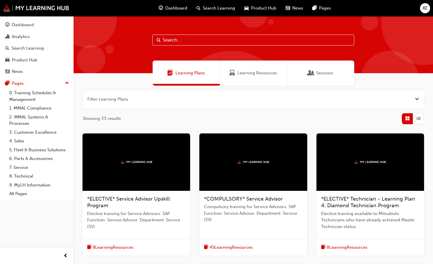
click at [174, 12] on div "Dashboard" at bounding box center [173, 8] width 38 height 12
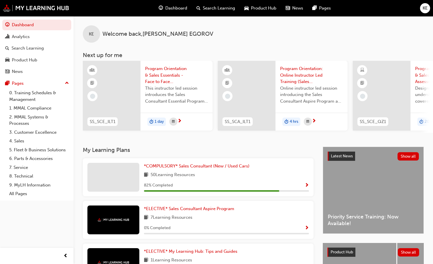
scroll to position [80, 0]
